Goal: Task Accomplishment & Management: Use online tool/utility

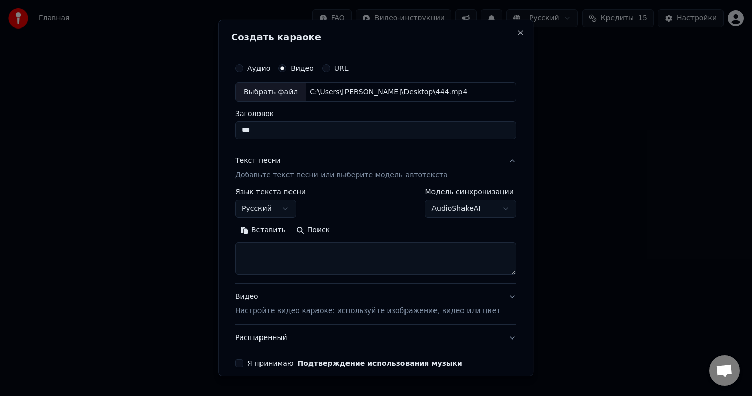
select select "**"
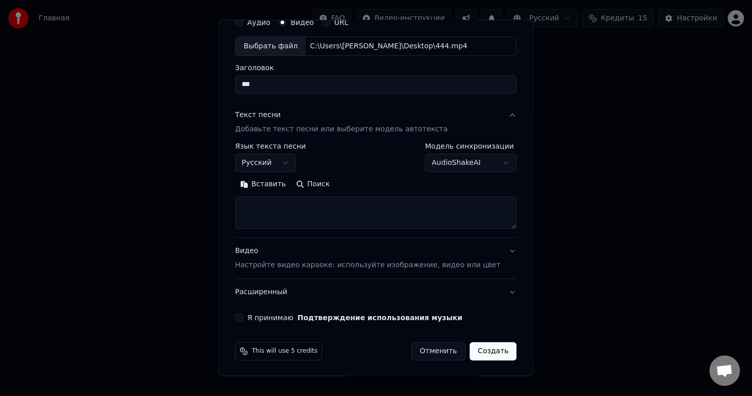
click at [274, 180] on button "Вставить" at bounding box center [263, 184] width 56 height 16
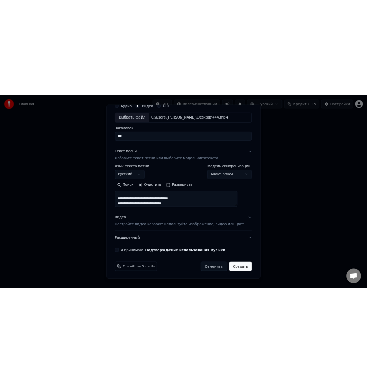
scroll to position [169, 0]
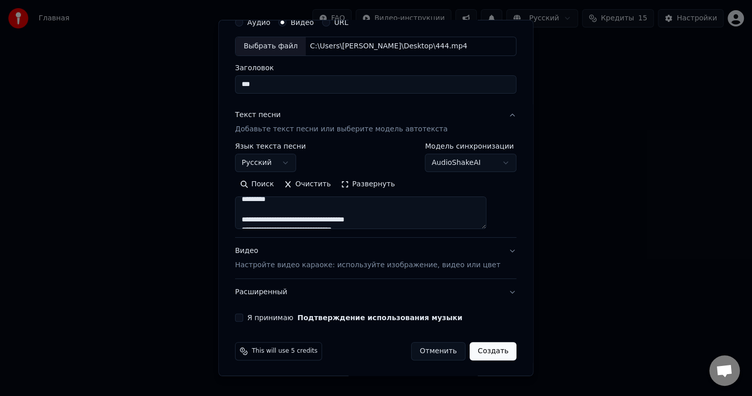
click at [243, 319] on button "Я принимаю Подтверждение использования музыки" at bounding box center [239, 317] width 8 height 8
click at [478, 349] on button "Создать" at bounding box center [493, 351] width 47 height 18
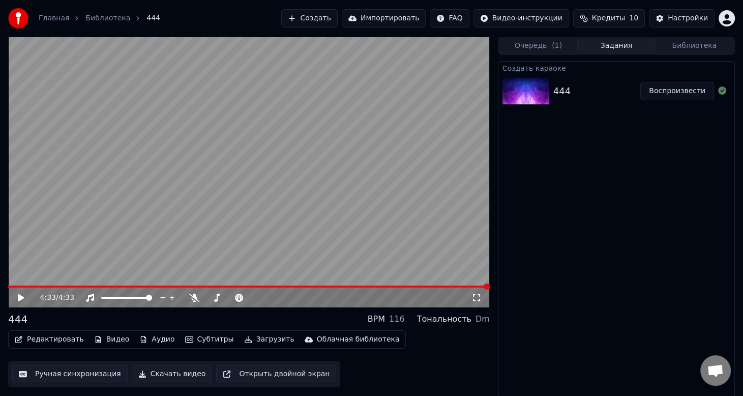
click at [683, 43] on button "Библиотека" at bounding box center [695, 46] width 78 height 15
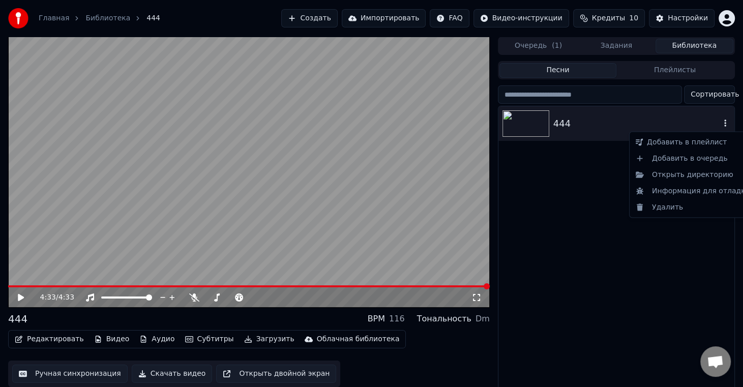
click at [723, 126] on icon "button" at bounding box center [725, 123] width 10 height 8
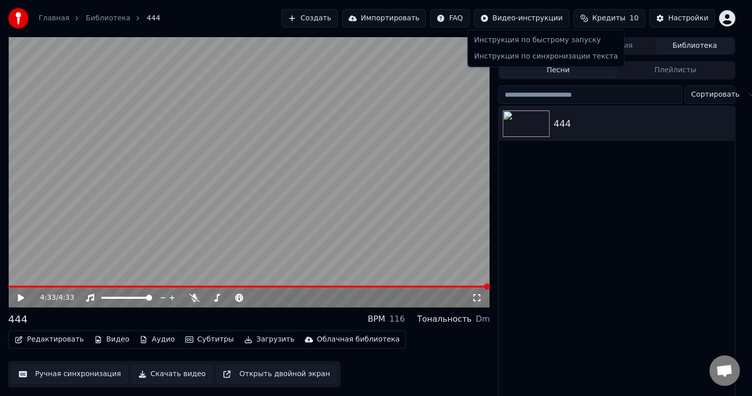
click at [537, 17] on html "Главная Библиотека 444 Создать Импортировать FAQ Видео-инструкции Кредиты 10 На…" at bounding box center [376, 198] width 752 height 396
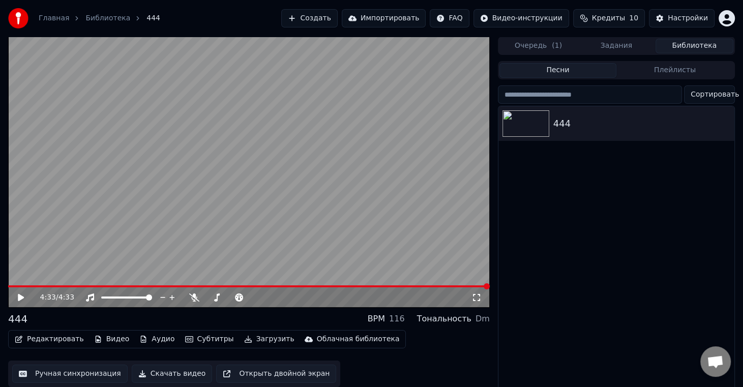
click at [420, 18] on button "Импортировать" at bounding box center [384, 18] width 84 height 18
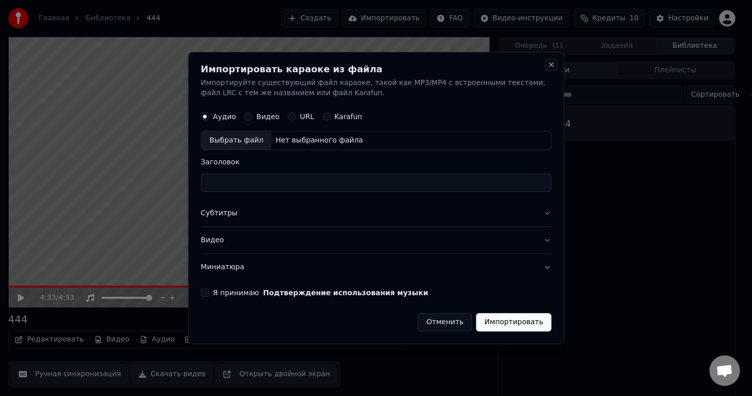
click at [548, 65] on button "Close" at bounding box center [551, 65] width 8 height 8
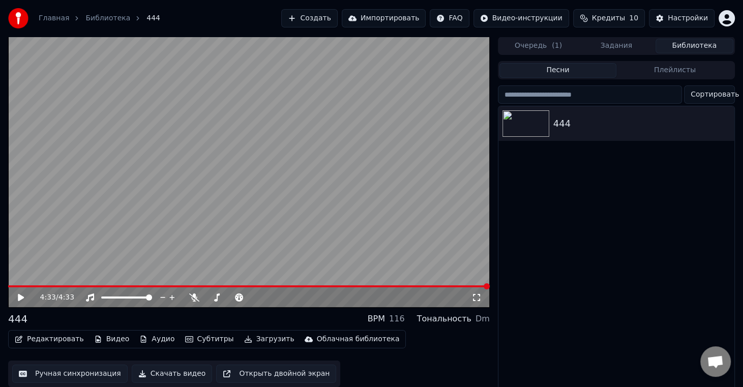
click at [716, 365] on span "Chat öffnen" at bounding box center [715, 363] width 17 height 14
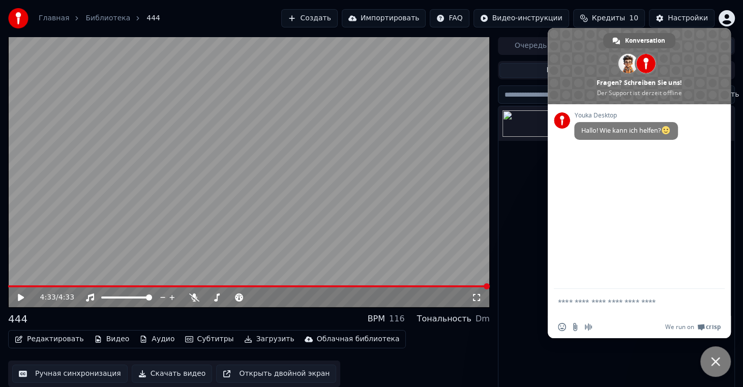
click at [722, 363] on span "Chat schließen" at bounding box center [715, 361] width 31 height 31
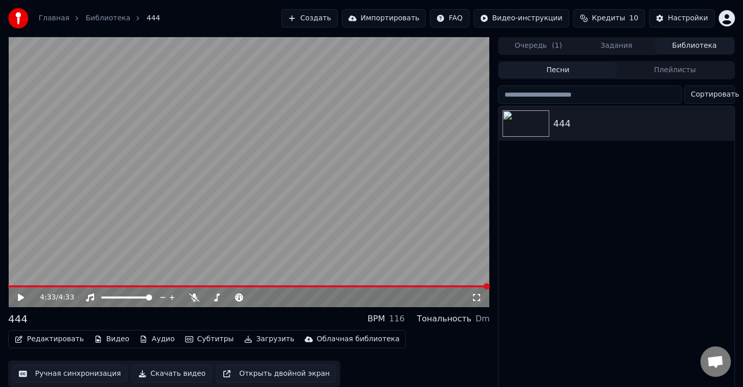
click at [256, 339] on button "Загрузить" at bounding box center [269, 339] width 58 height 14
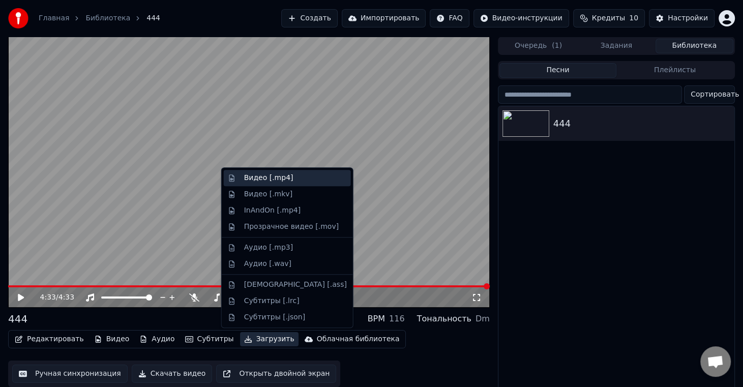
click at [255, 177] on div "Видео [.mp4]" at bounding box center [268, 178] width 49 height 10
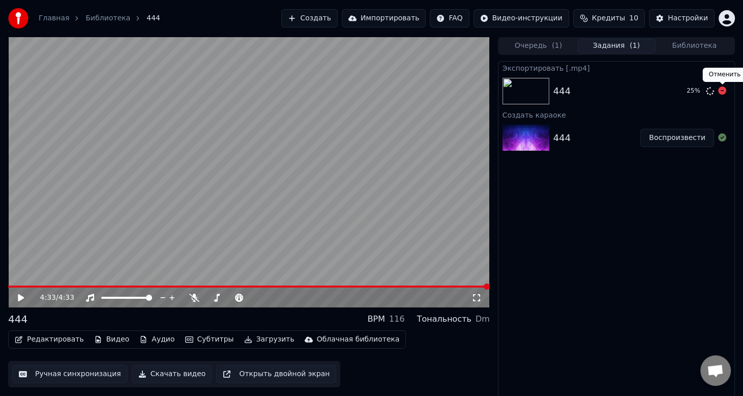
click at [720, 91] on icon at bounding box center [722, 90] width 8 height 8
click at [722, 90] on icon at bounding box center [722, 90] width 8 height 8
click at [723, 88] on icon at bounding box center [722, 90] width 8 height 8
click at [720, 90] on icon at bounding box center [722, 90] width 8 height 8
click at [707, 90] on icon at bounding box center [710, 91] width 8 height 8
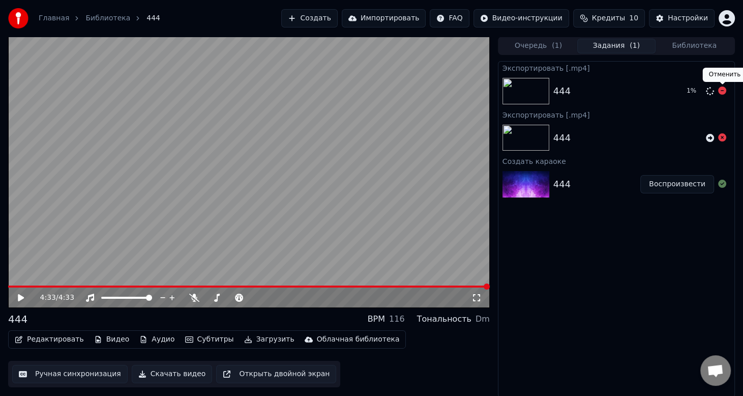
click at [723, 90] on icon at bounding box center [722, 90] width 8 height 8
click at [720, 137] on icon at bounding box center [722, 137] width 8 height 8
click at [163, 373] on button "Скачать видео" at bounding box center [172, 374] width 81 height 18
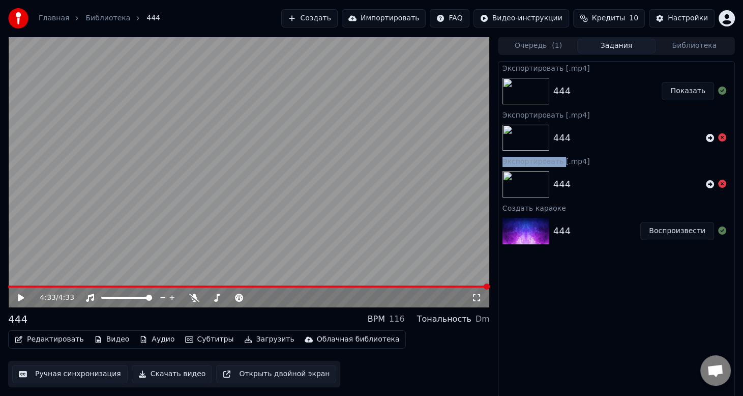
click at [683, 90] on button "Показать" at bounding box center [688, 91] width 52 height 18
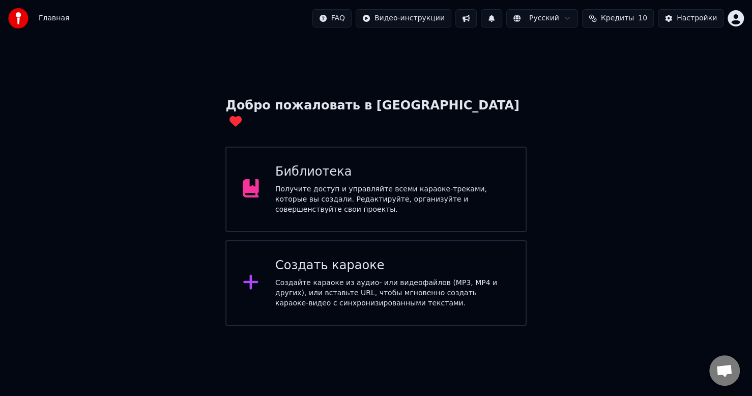
click at [740, 14] on html "Главная FAQ Видео-инструкции Русский Кредиты 10 Настройки Добро пожаловать в Yo…" at bounding box center [376, 163] width 752 height 326
click at [363, 174] on html "Главная FAQ Видео-инструкции Русский Кредиты 10 Настройки Добро пожаловать в Yo…" at bounding box center [376, 163] width 752 height 326
click at [399, 184] on div "Получите доступ и управляйте всеми караоке-треками, которые вы создали. Редакти…" at bounding box center [392, 199] width 234 height 31
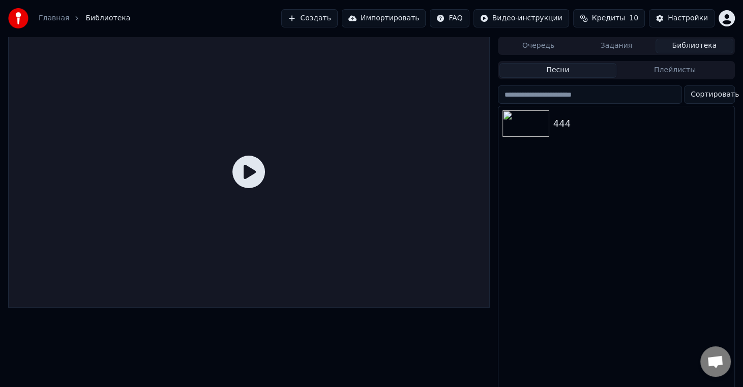
click at [444, 320] on div at bounding box center [249, 217] width 482 height 360
click at [523, 124] on img at bounding box center [526, 123] width 47 height 26
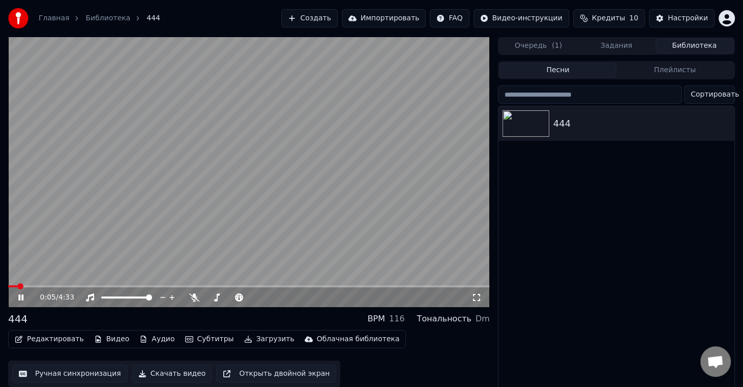
click at [22, 295] on icon at bounding box center [20, 298] width 5 height 6
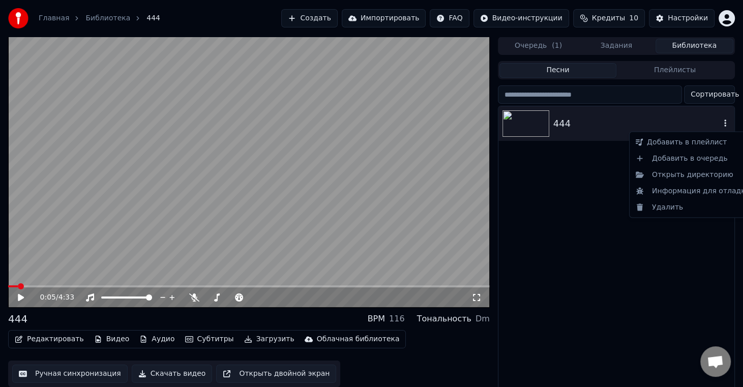
click at [726, 127] on icon "button" at bounding box center [725, 123] width 10 height 8
click at [661, 206] on div "Удалить" at bounding box center [693, 207] width 123 height 16
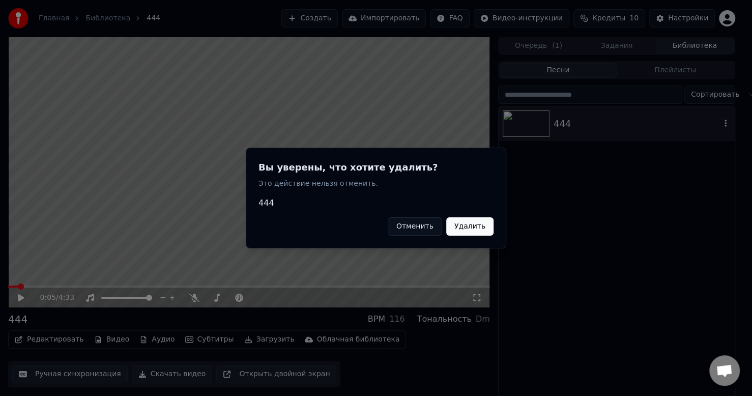
click at [474, 225] on button "Удалить" at bounding box center [469, 226] width 47 height 18
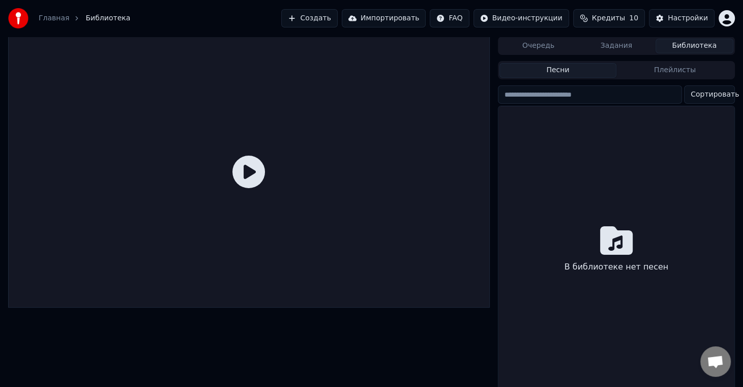
click at [543, 166] on div "В библиотеке нет песен" at bounding box center [617, 250] width 236 height 289
click at [727, 20] on html "Главная Библиотека Создать Импортировать FAQ Видео-инструкции Кредиты 10 Настро…" at bounding box center [371, 193] width 743 height 387
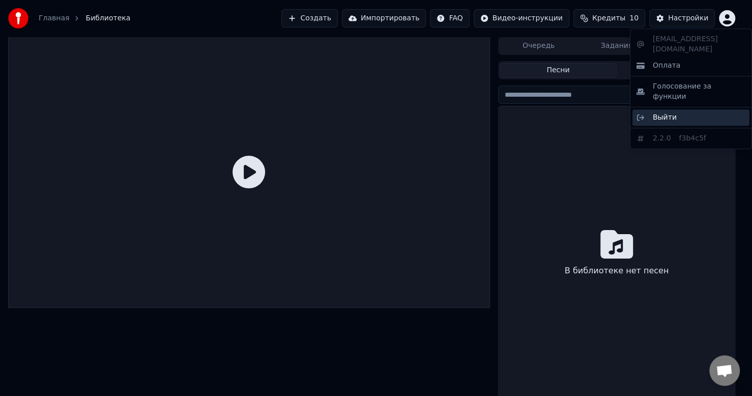
click at [663, 112] on span "Выйти" at bounding box center [665, 117] width 24 height 10
